Goal: Transaction & Acquisition: Purchase product/service

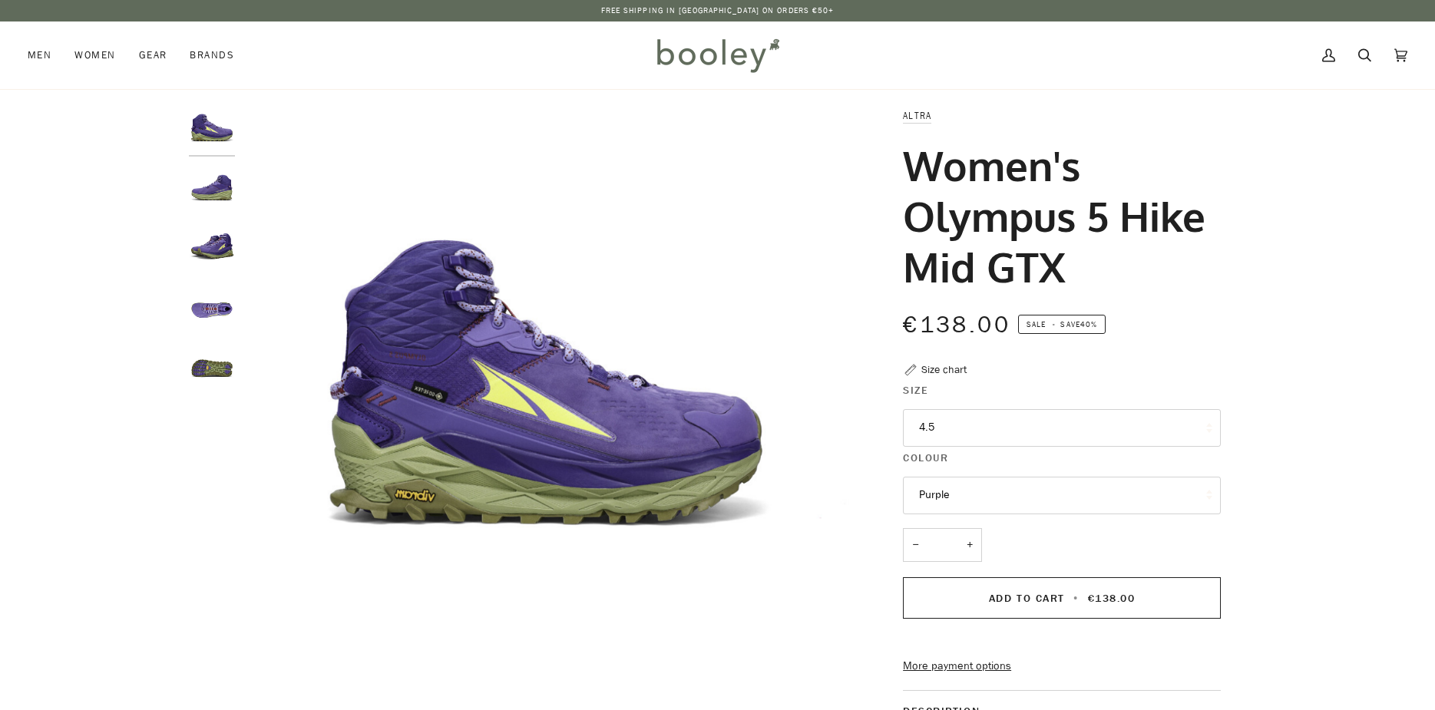
click at [1046, 488] on button "Purple" at bounding box center [1062, 496] width 318 height 38
click at [221, 316] on img "Altra Women's Olympus 5 Hike Mid GTX Purple - Booley Galway" at bounding box center [212, 307] width 46 height 46
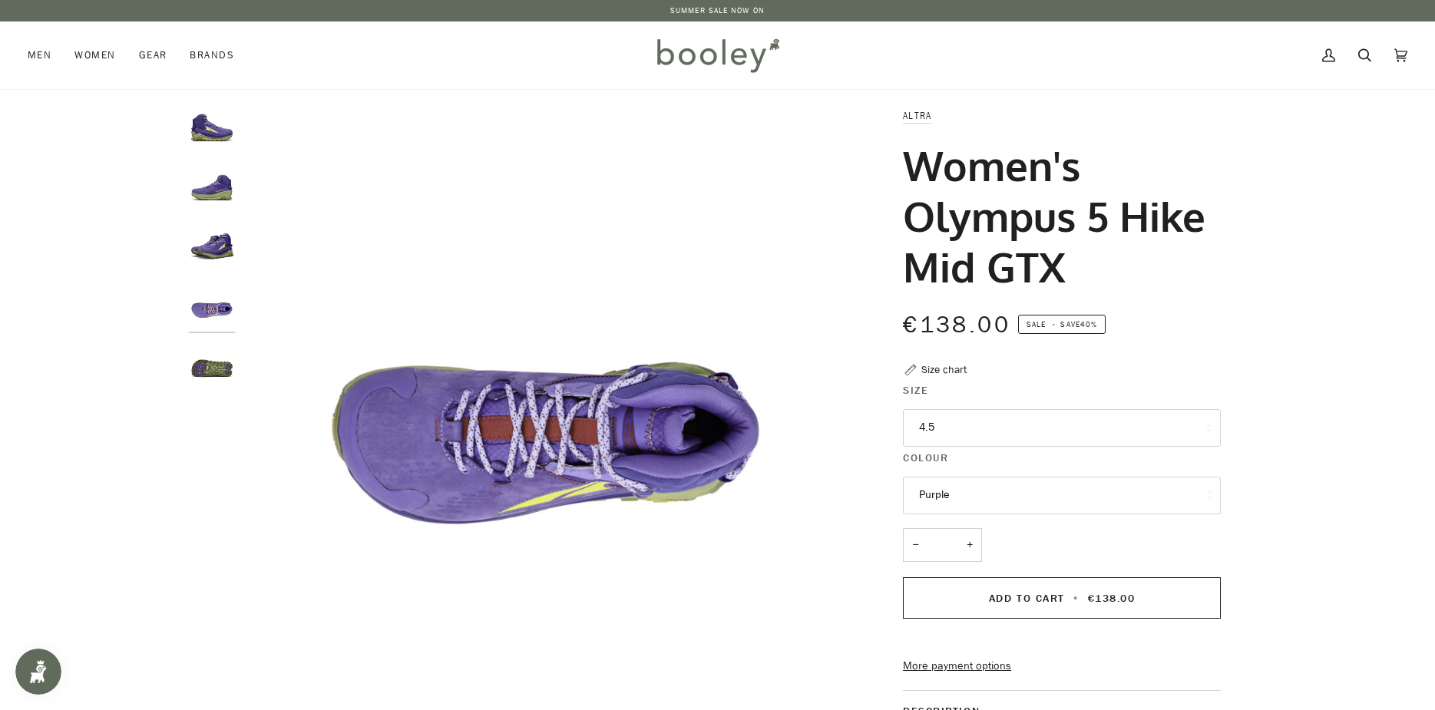
click at [213, 253] on img "Altra Women's Olympus 5 Hike Mid GTX Purple - Booley Galway" at bounding box center [212, 248] width 46 height 46
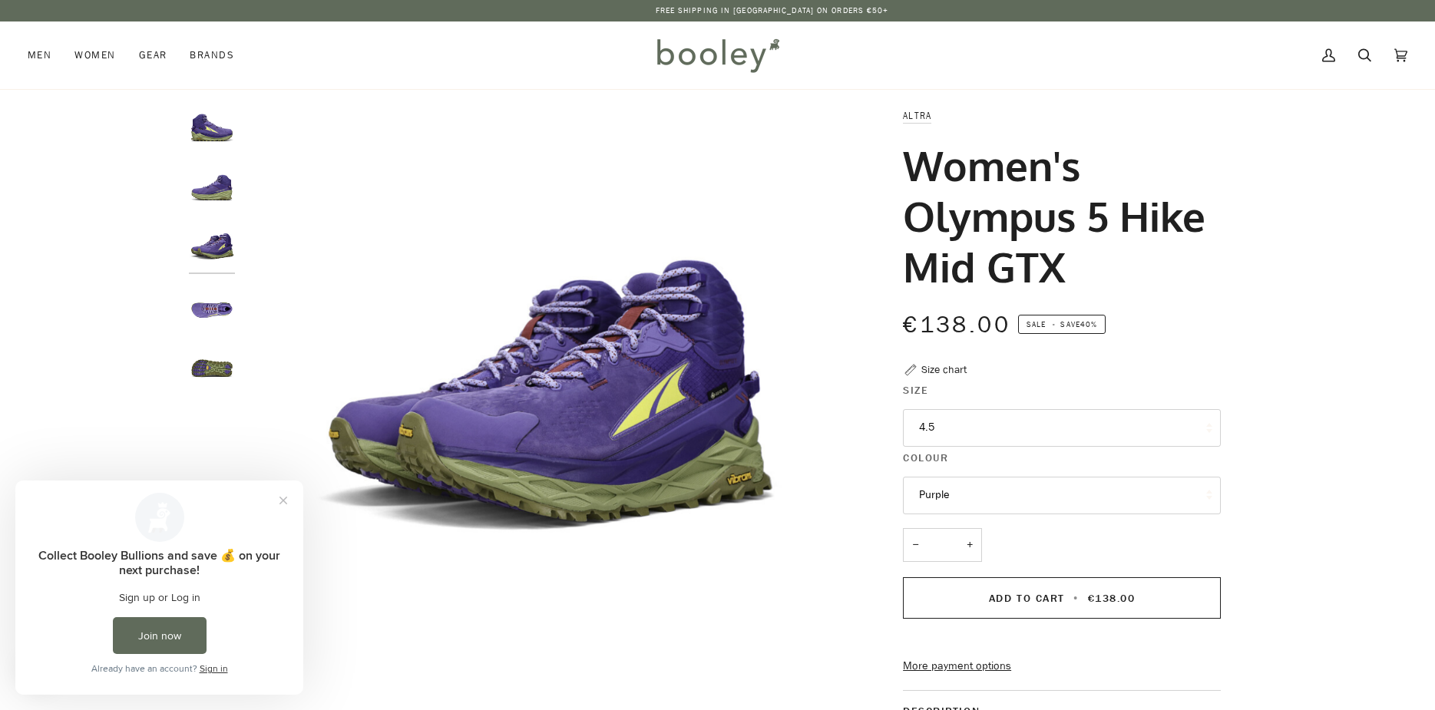
click at [209, 197] on img "Altra Women's Olympus 5 Hike Mid GTX Purple - Booley Galway" at bounding box center [212, 190] width 46 height 46
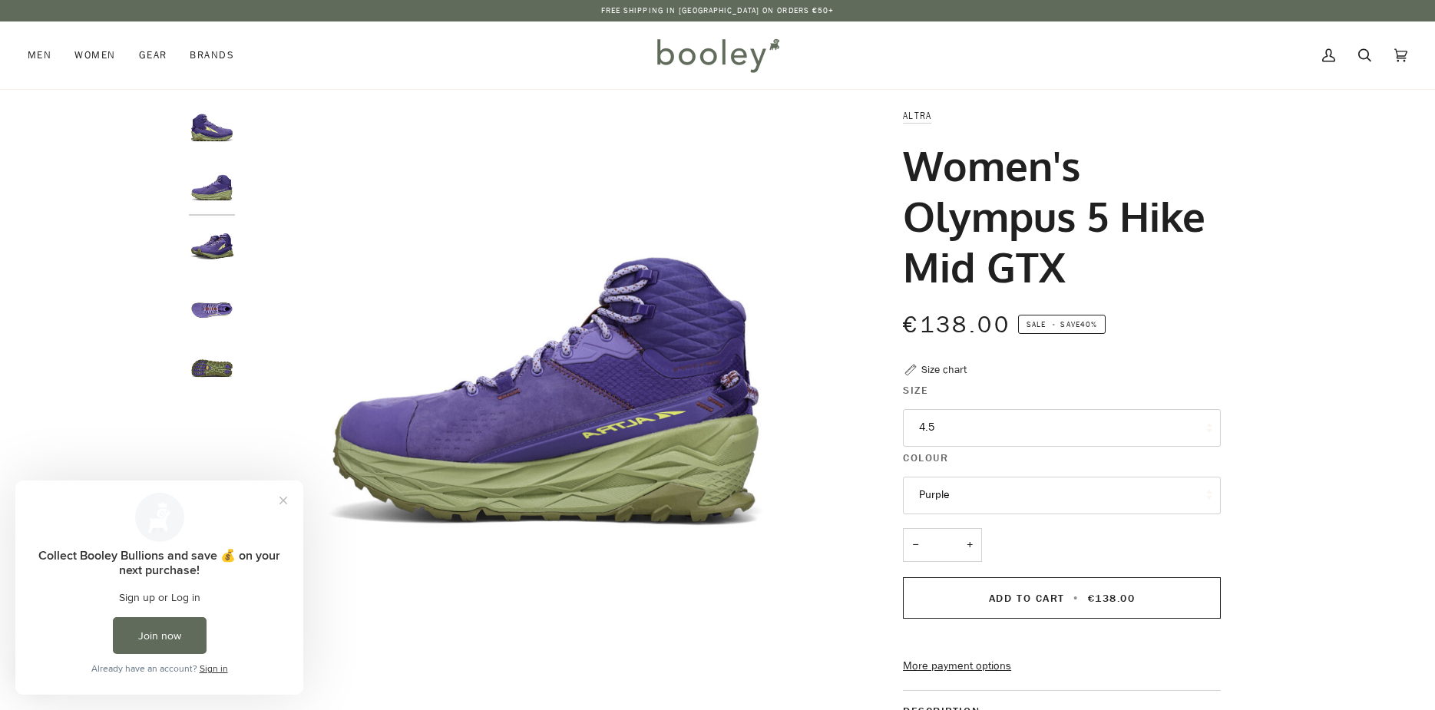
click at [217, 363] on img "Altra Women's Olympus 5 Hike Mid GTX Purple - Booley Galway" at bounding box center [212, 366] width 46 height 46
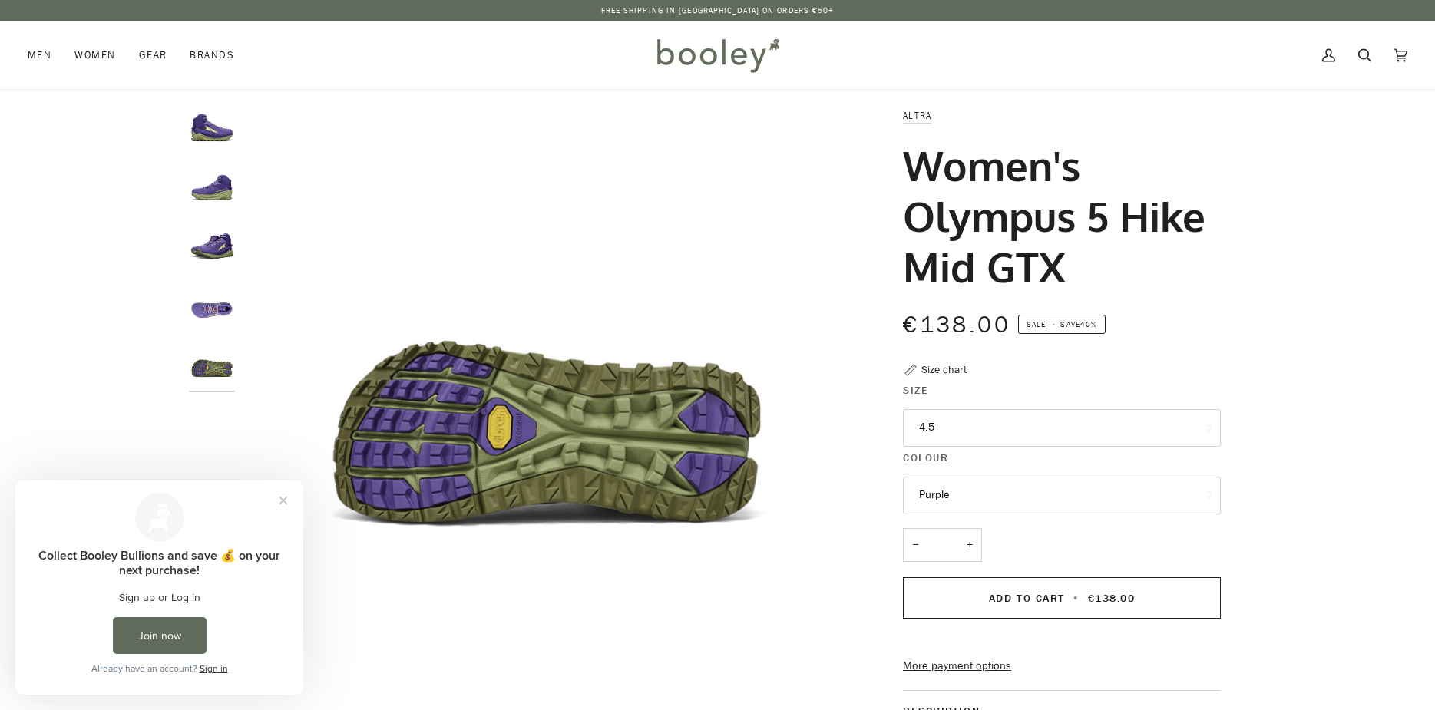
click at [212, 305] on img "Altra Women's Olympus 5 Hike Mid GTX Purple - Booley Galway" at bounding box center [212, 307] width 46 height 46
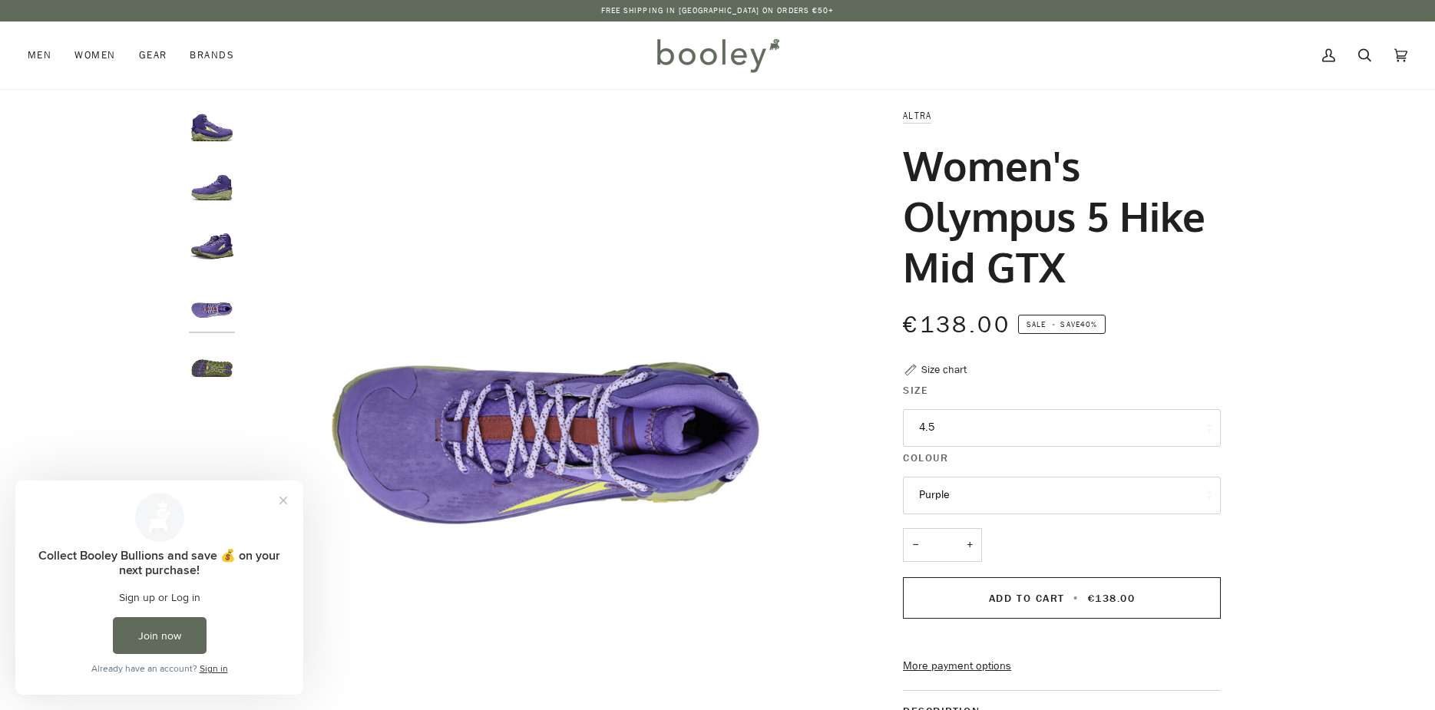
click at [208, 251] on img "Altra Women's Olympus 5 Hike Mid GTX Purple - Booley Galway" at bounding box center [212, 248] width 46 height 46
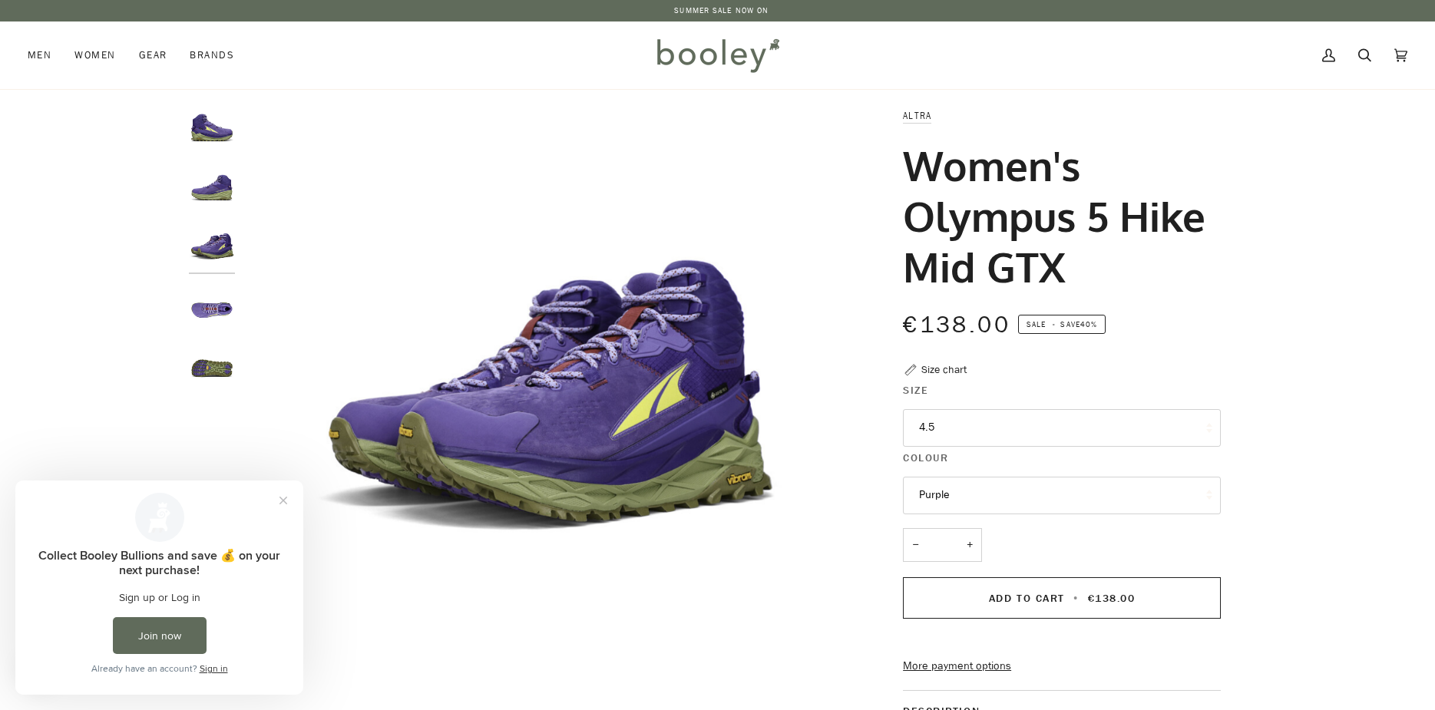
click at [211, 200] on img "Altra Women's Olympus 5 Hike Mid GTX Purple - Booley Galway" at bounding box center [212, 190] width 46 height 46
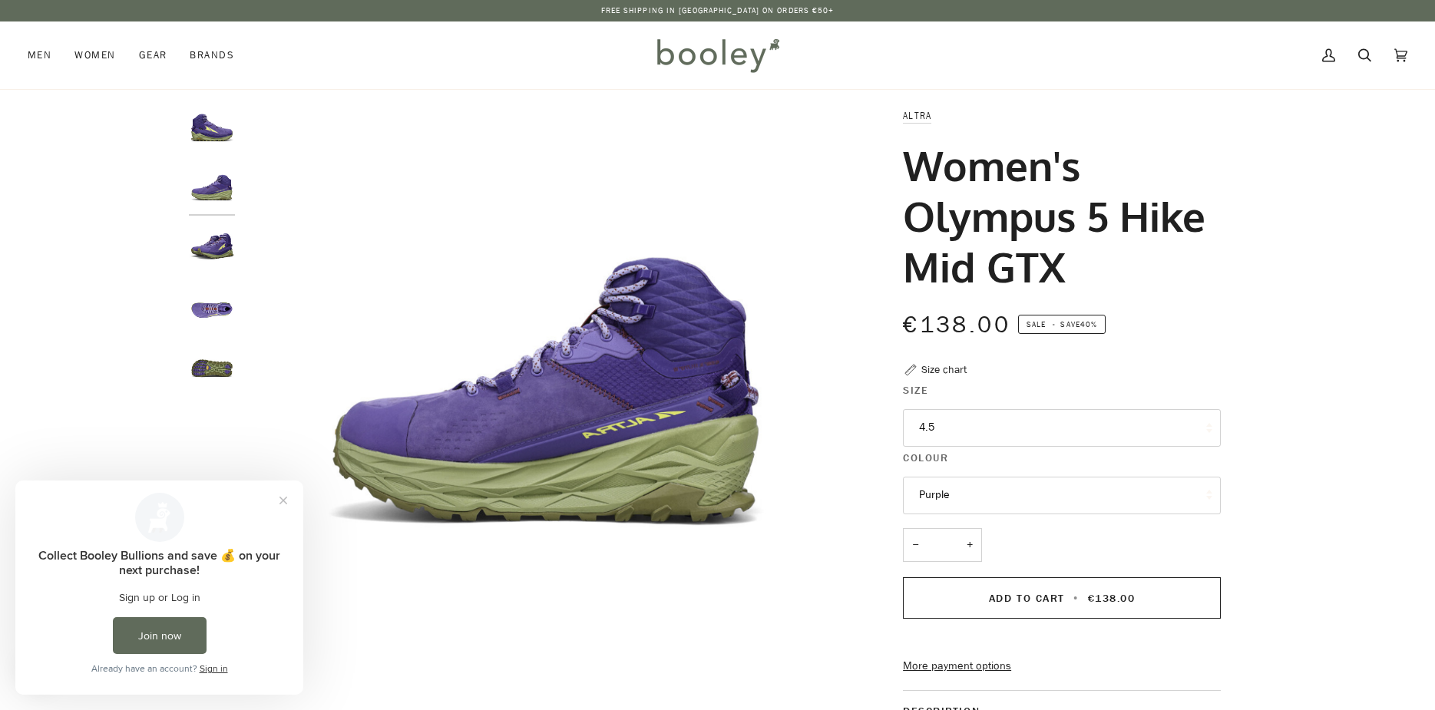
click at [208, 129] on img "Altra Women's Olympus 5 Hike Mid GTX Purple - Booley Galway" at bounding box center [212, 130] width 46 height 46
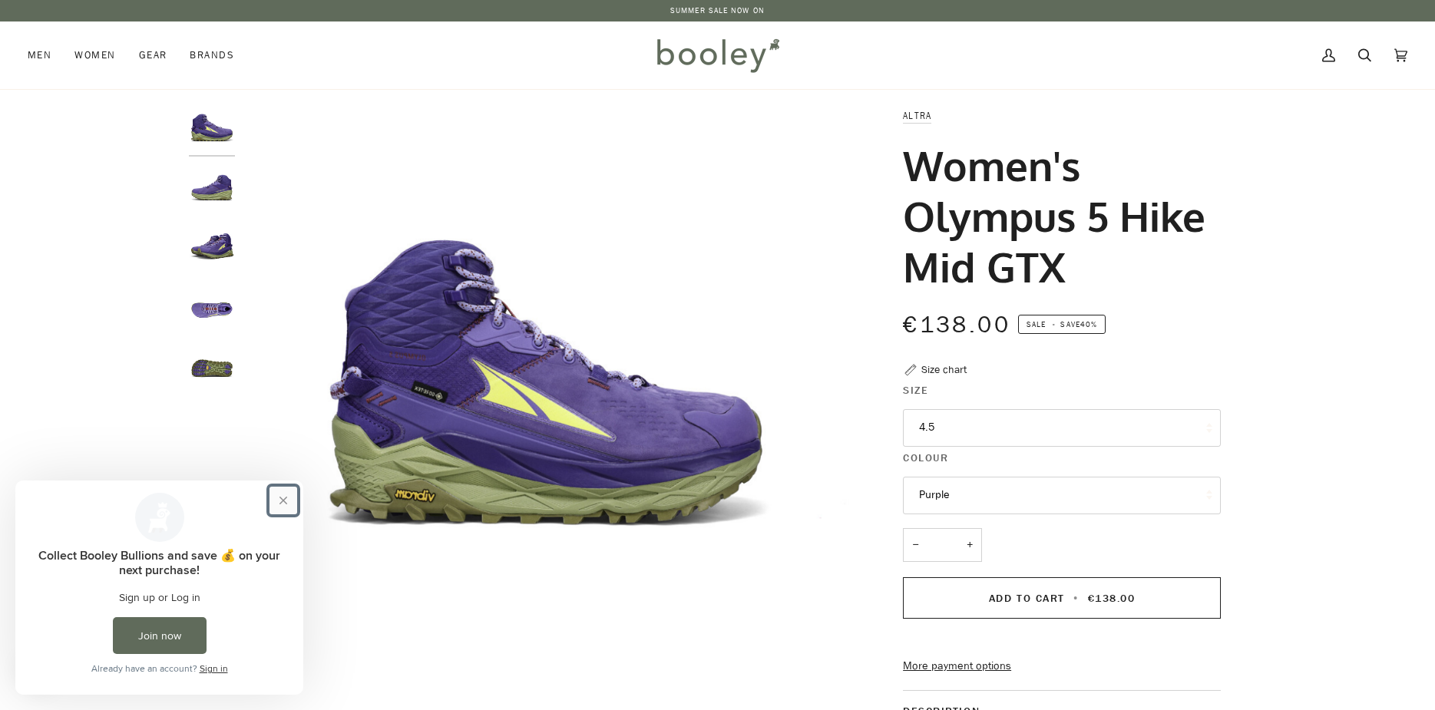
click at [283, 496] on button "Close prompt" at bounding box center [283, 501] width 28 height 28
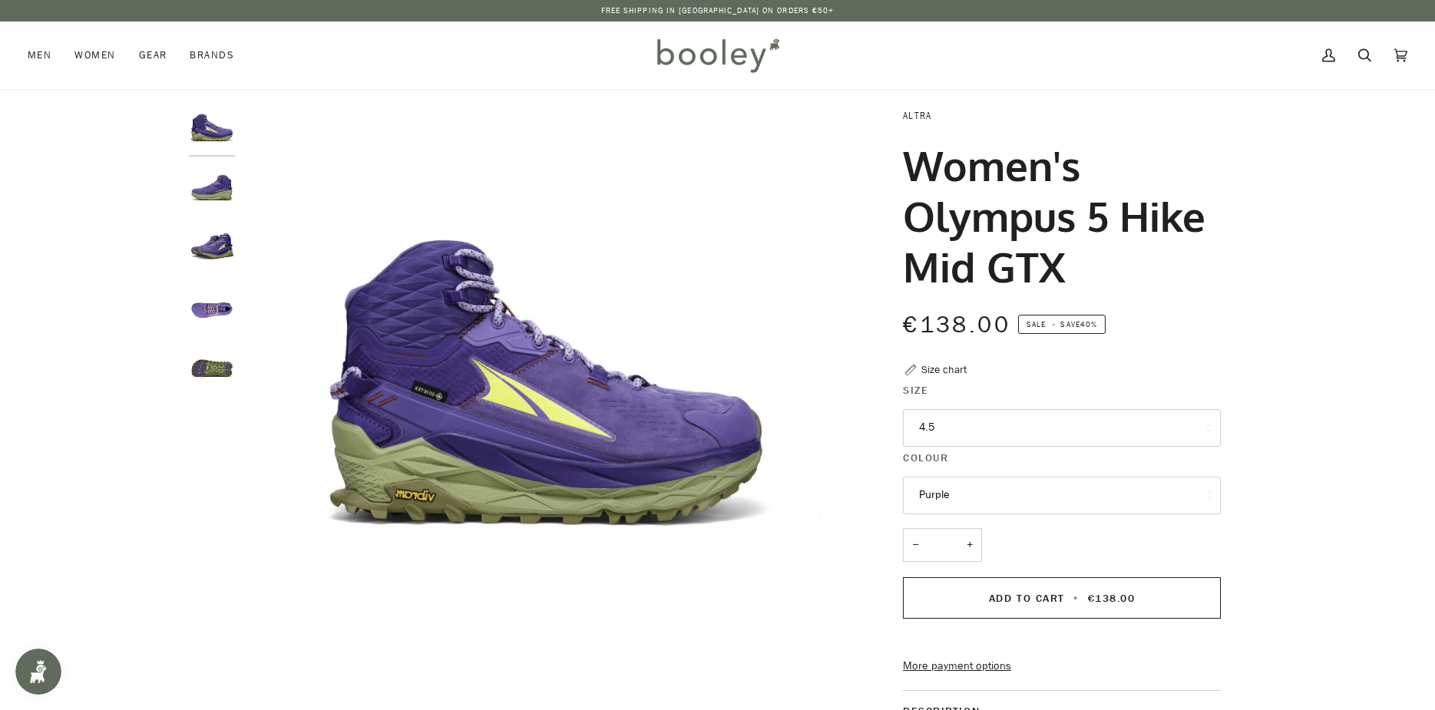
click at [911, 113] on link "Altra" at bounding box center [917, 115] width 28 height 13
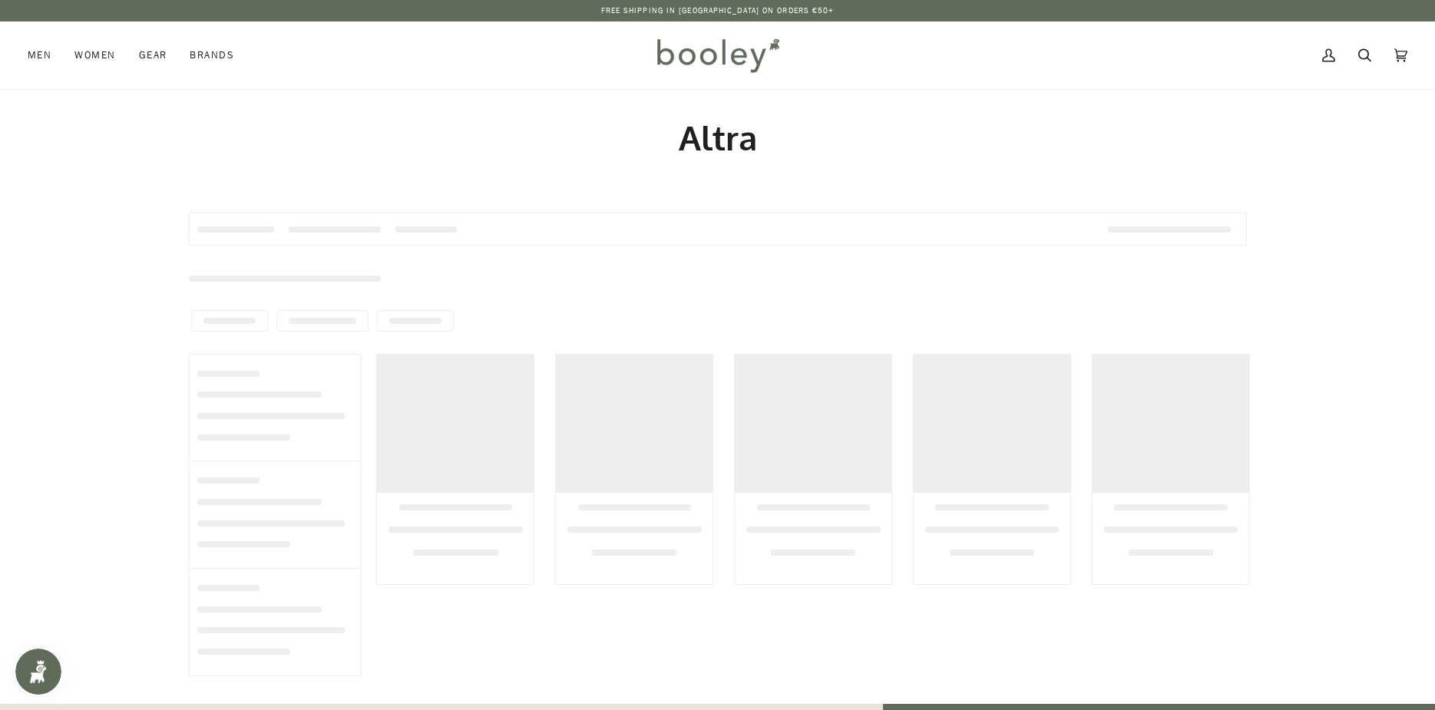
type input "*****"
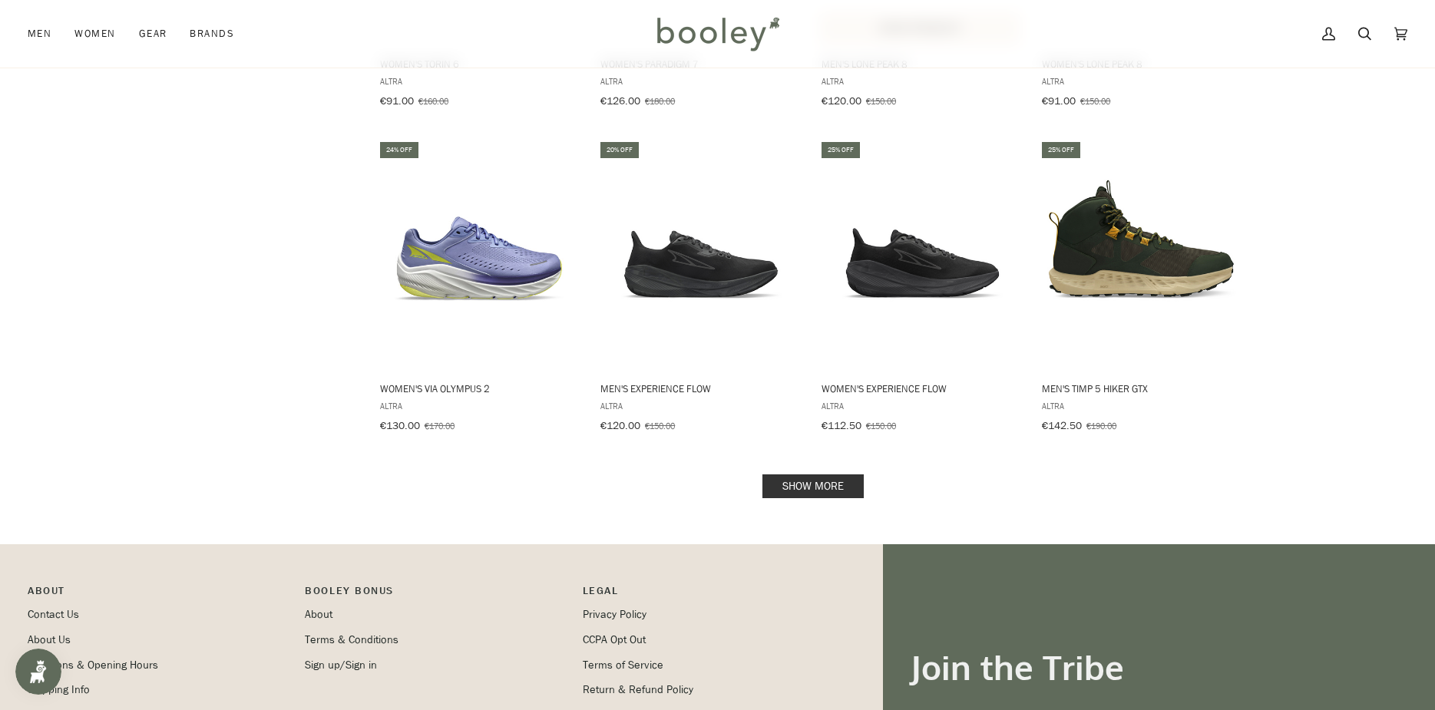
scroll to position [1459, 0]
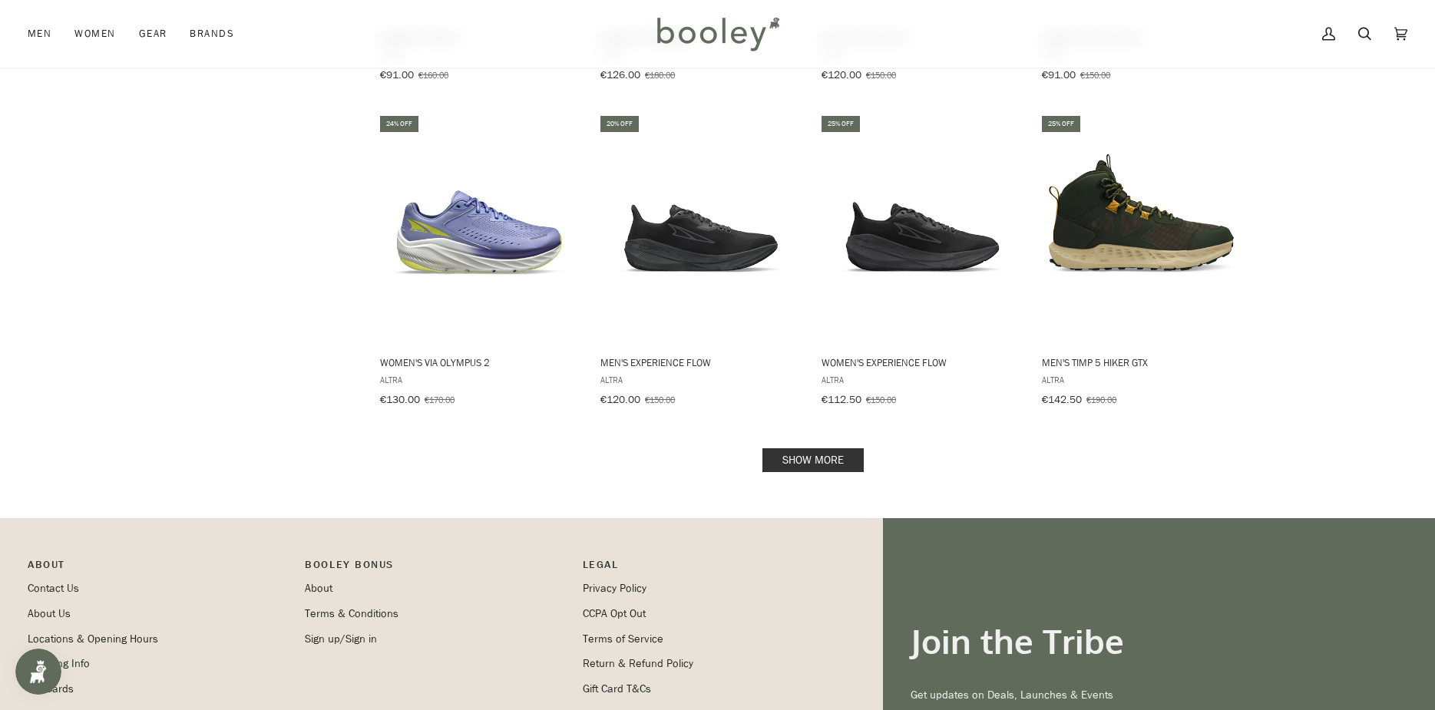
click at [845, 448] on link "Show more" at bounding box center [812, 460] width 101 height 24
